Goal: Check status: Check status

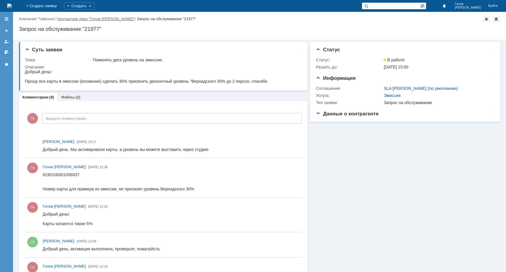
click at [108, 21] on link "Контактное лицо "Голов [PERSON_NAME]"" at bounding box center [96, 19] width 77 height 4
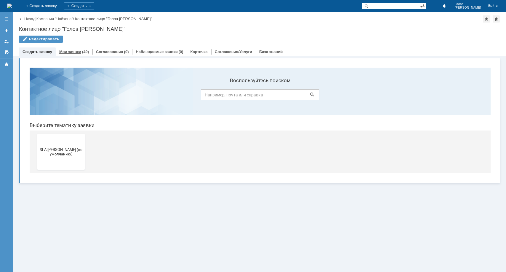
click at [69, 50] on link "Мои заявки" at bounding box center [70, 51] width 22 height 4
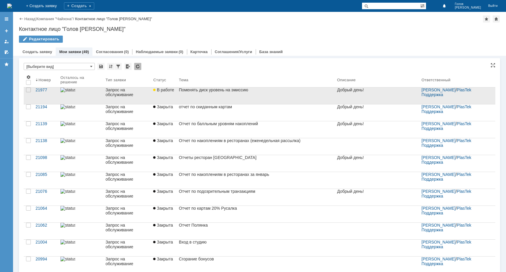
click at [206, 92] on div "Поменять диск уровень на эмиссию" at bounding box center [256, 89] width 154 height 5
click at [28, 92] on div at bounding box center [28, 89] width 5 height 5
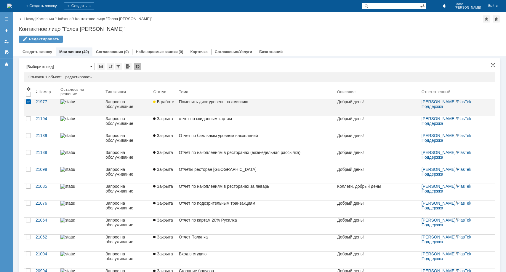
click at [92, 66] on span at bounding box center [91, 66] width 2 height 5
click at [188, 62] on div "Связанные объекты * Результаты поиска: Отмечен 1 объект: редактировать массовое…" at bounding box center [259, 254] width 481 height 393
type input "[Выберите вид]"
click at [218, 63] on div "* [Выберите вид]" at bounding box center [260, 67] width 472 height 8
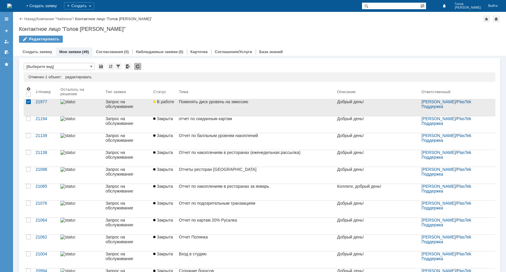
click at [188, 104] on div "Поменять диск уровень на эмиссию" at bounding box center [256, 101] width 154 height 5
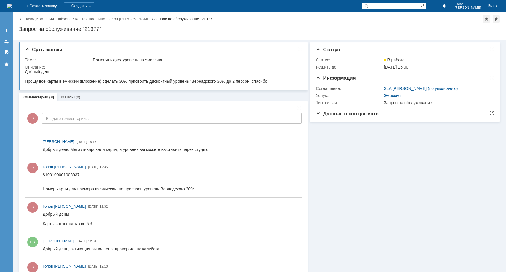
click at [355, 115] on span "Данные о контрагенте" at bounding box center [347, 114] width 63 height 6
